Goal: Information Seeking & Learning: Find specific fact

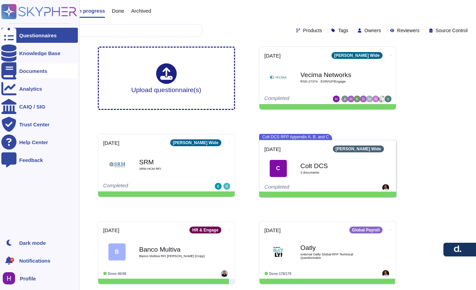
click at [28, 68] on div "Documents" at bounding box center [39, 70] width 76 height 15
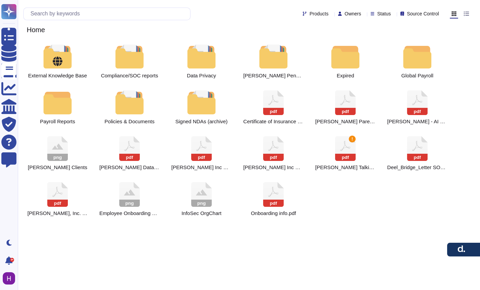
click at [97, 24] on div "Products Owners Status Source Control Home" at bounding box center [249, 20] width 463 height 40
click at [99, 22] on div "Products Owners Status Source Control Home" at bounding box center [249, 20] width 463 height 40
click at [103, 17] on input "text" at bounding box center [108, 14] width 163 height 12
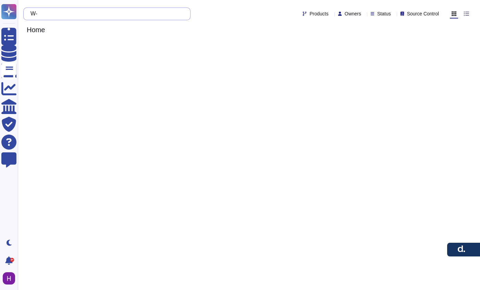
type input "W-0"
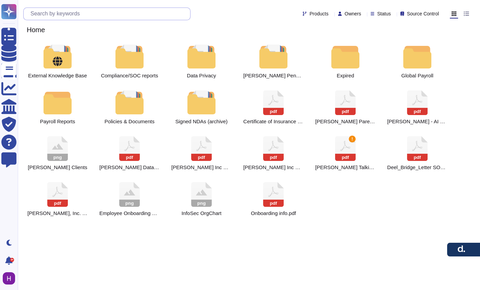
click at [92, 16] on input "text" at bounding box center [108, 14] width 163 height 12
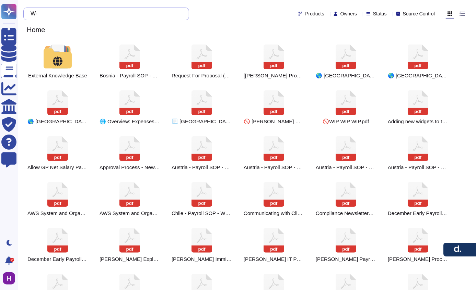
type input "W"
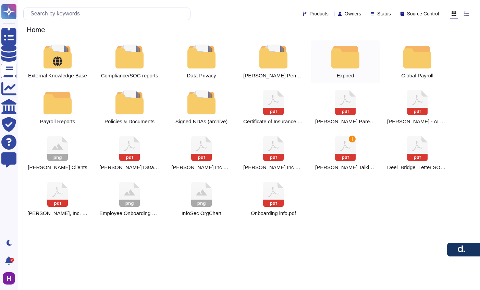
click at [335, 57] on div at bounding box center [346, 57] width 30 height 24
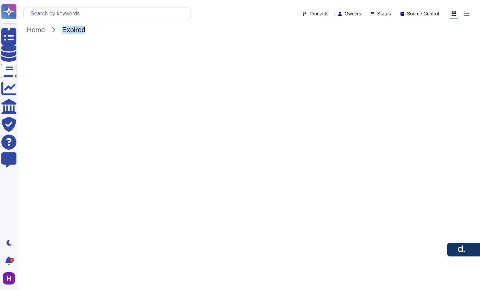
click at [335, 46] on html "Questionnaires Knowledge Base Documents Analytics CAIQ / SIG Trust Center Help …" at bounding box center [240, 23] width 480 height 46
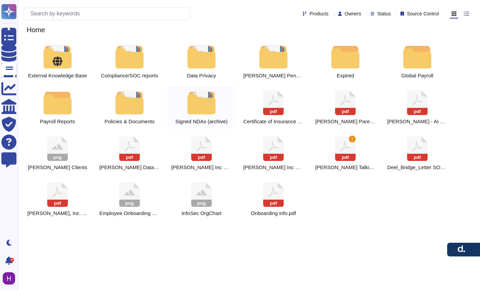
click at [189, 100] on div at bounding box center [202, 103] width 30 height 24
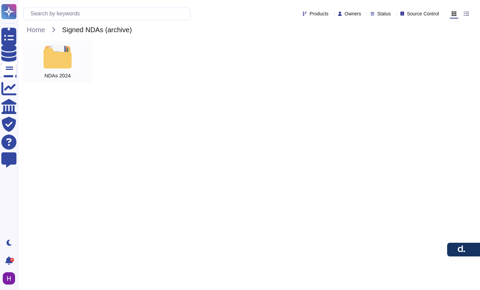
click at [59, 66] on div at bounding box center [58, 57] width 30 height 24
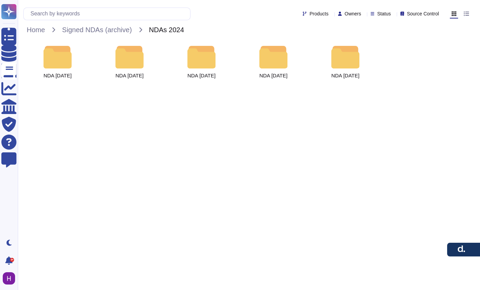
click at [59, 66] on div at bounding box center [58, 57] width 30 height 24
click at [106, 27] on span "Signed NDAs (archive)" at bounding box center [97, 30] width 76 height 10
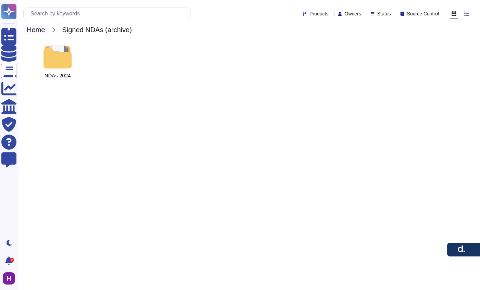
click at [42, 32] on span "Home" at bounding box center [35, 30] width 25 height 10
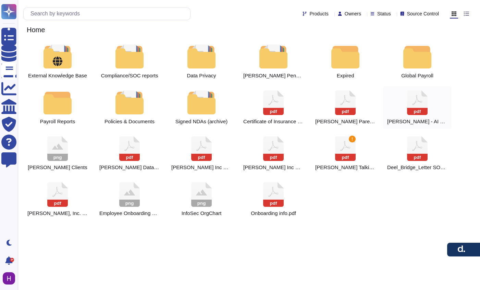
click at [416, 116] on div "pdf [PERSON_NAME] - AI Governance and Compliance Documentation (4).pdf" at bounding box center [417, 107] width 69 height 43
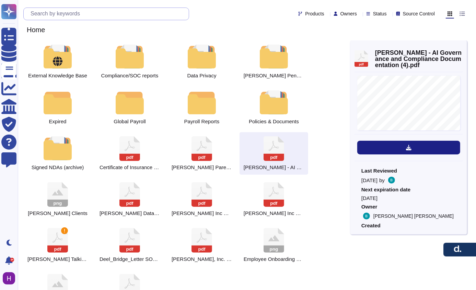
click at [119, 13] on input "text" at bounding box center [108, 14] width 162 height 12
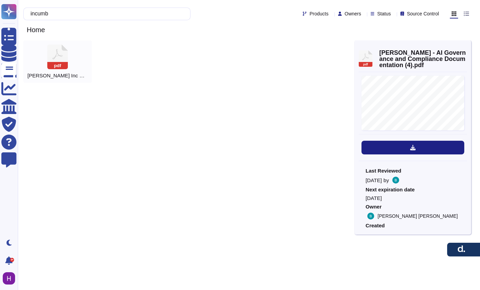
click at [74, 44] on div "pdf [PERSON_NAME] Inc Certificate of Incumbency" at bounding box center [57, 61] width 69 height 43
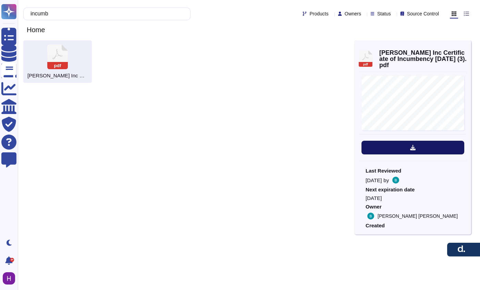
click at [412, 145] on icon at bounding box center [412, 147] width 5 height 5
click at [79, 14] on input "incumb" at bounding box center [105, 14] width 156 height 12
click at [78, 14] on input "incumb" at bounding box center [105, 14] width 156 height 12
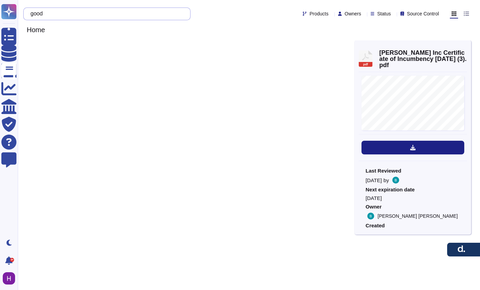
type input "goo"
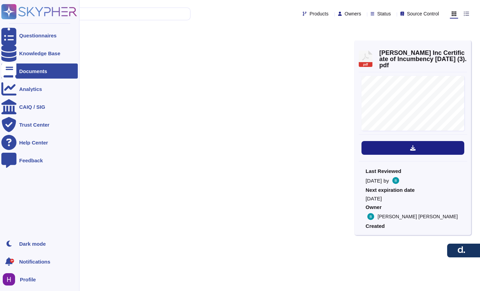
type input "3625"
